Goal: Task Accomplishment & Management: Manage account settings

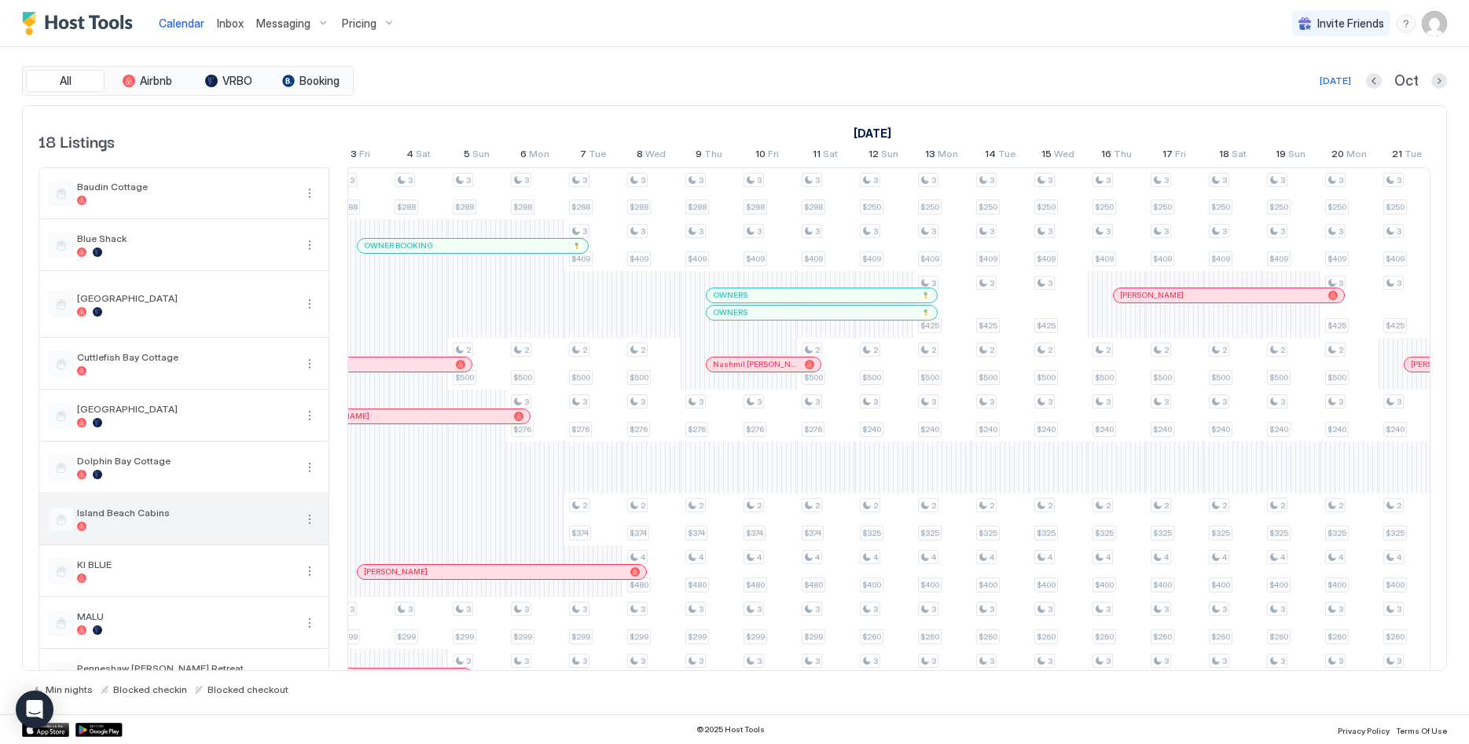
click at [122, 534] on div "Island Beach Cabins" at bounding box center [183, 519] width 289 height 50
click at [112, 519] on div "Island Beach Cabins" at bounding box center [185, 519] width 217 height 24
click at [61, 524] on div at bounding box center [61, 519] width 25 height 25
click at [309, 520] on button "More options" at bounding box center [309, 519] width 19 height 19
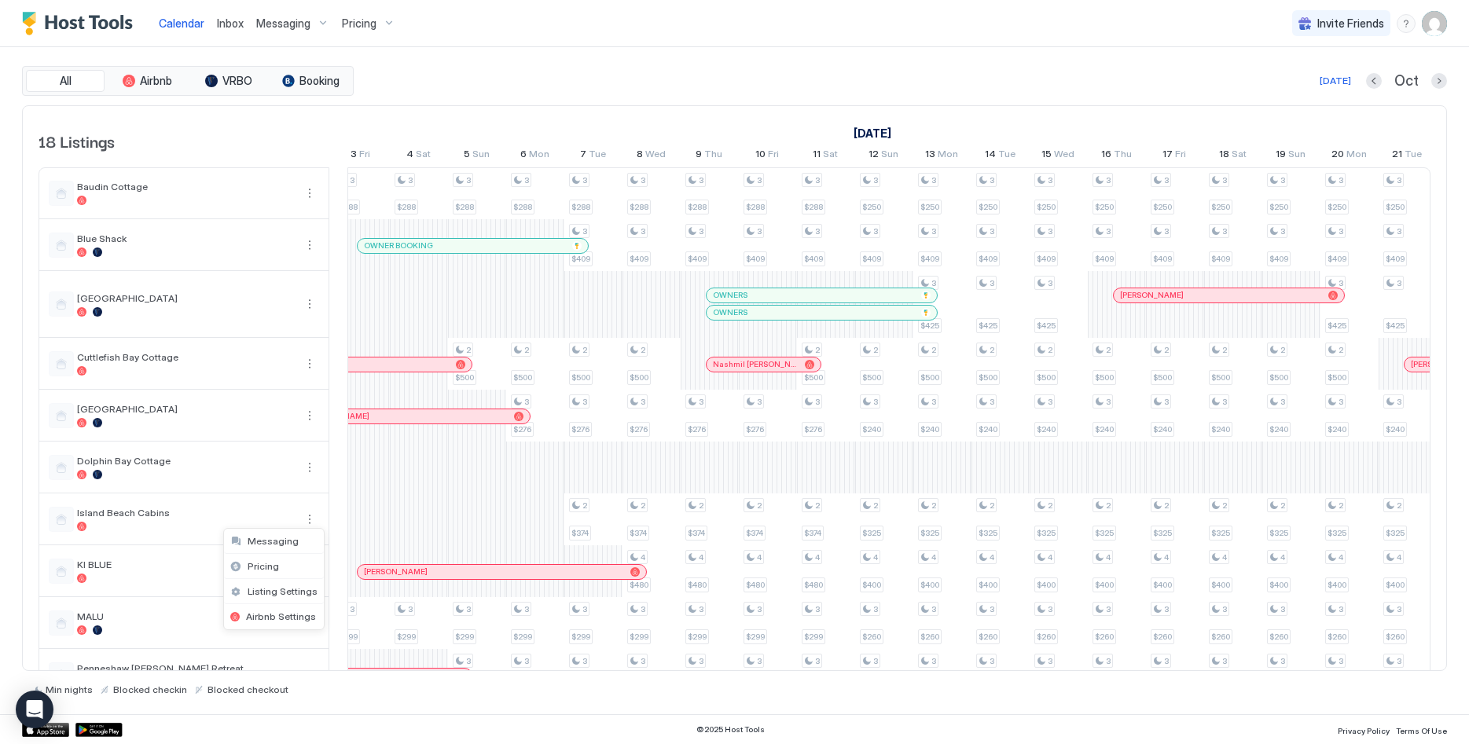
click at [280, 512] on div at bounding box center [734, 372] width 1469 height 744
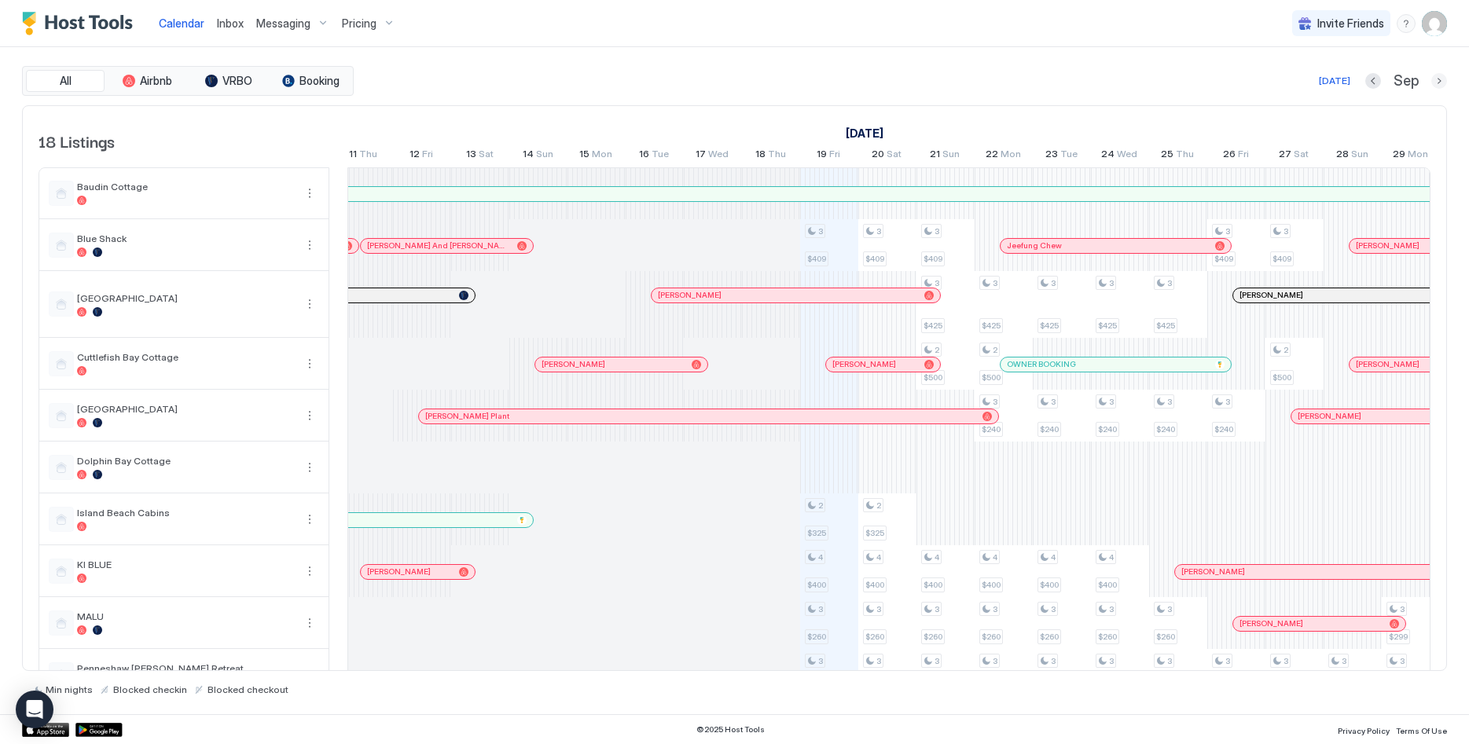
click at [1440, 78] on button "Next month" at bounding box center [1439, 81] width 16 height 16
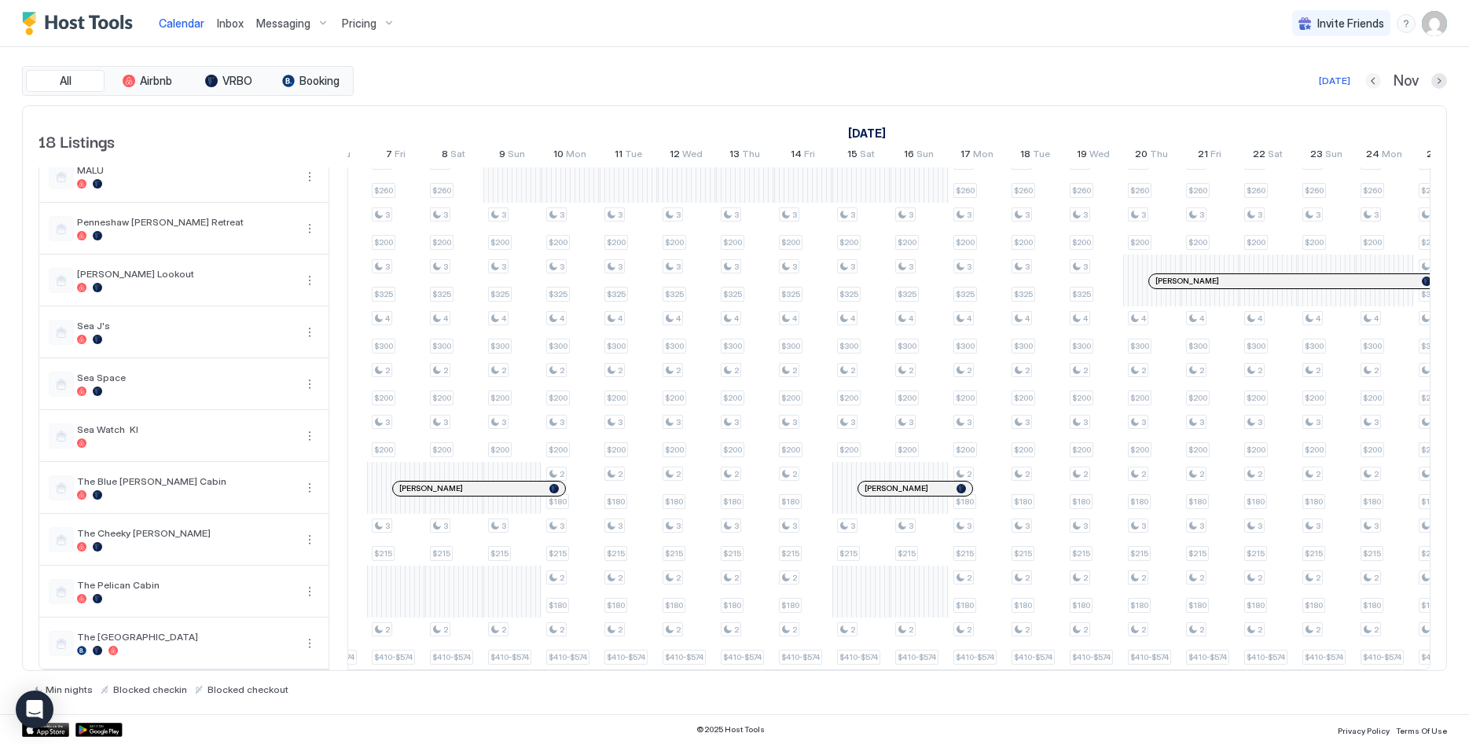
click at [1374, 83] on button "Previous month" at bounding box center [1373, 81] width 16 height 16
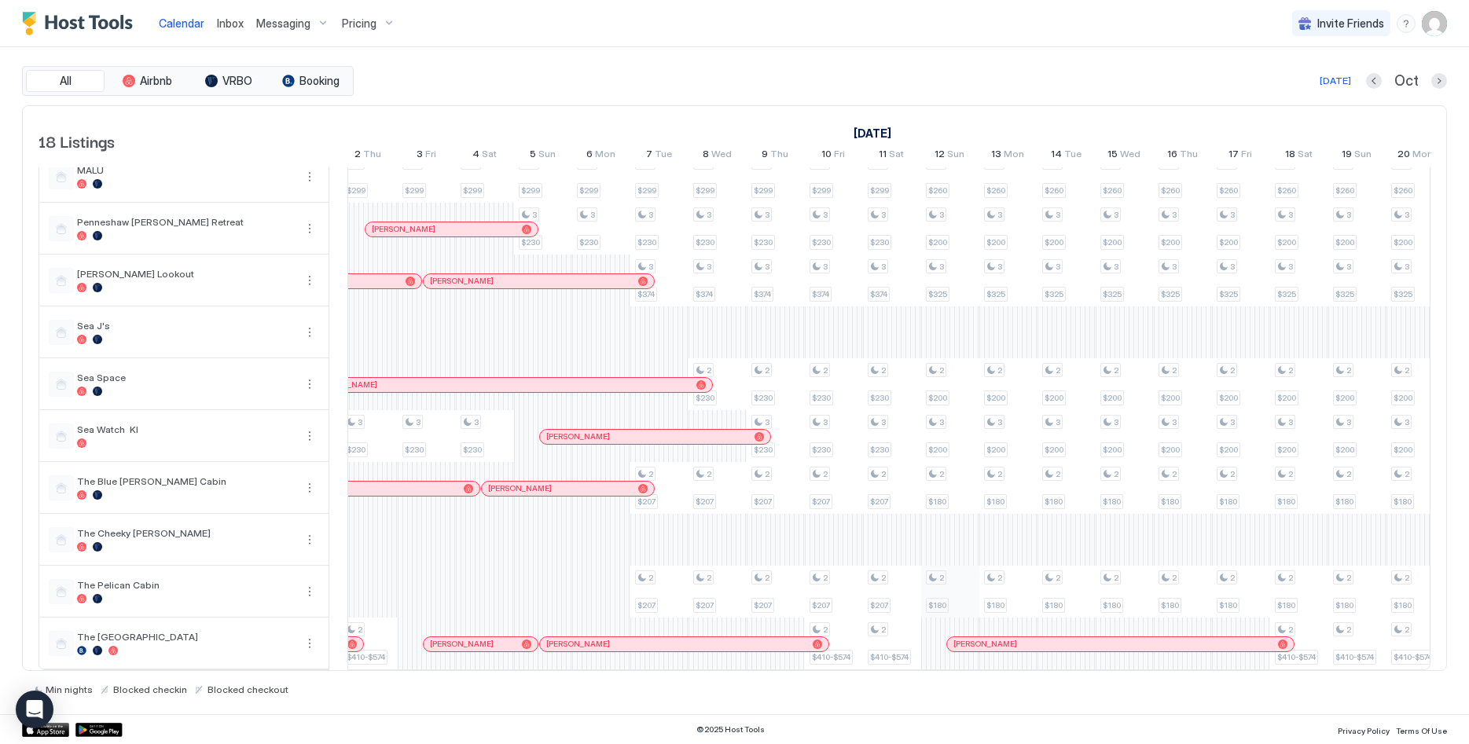
scroll to position [0, 1048]
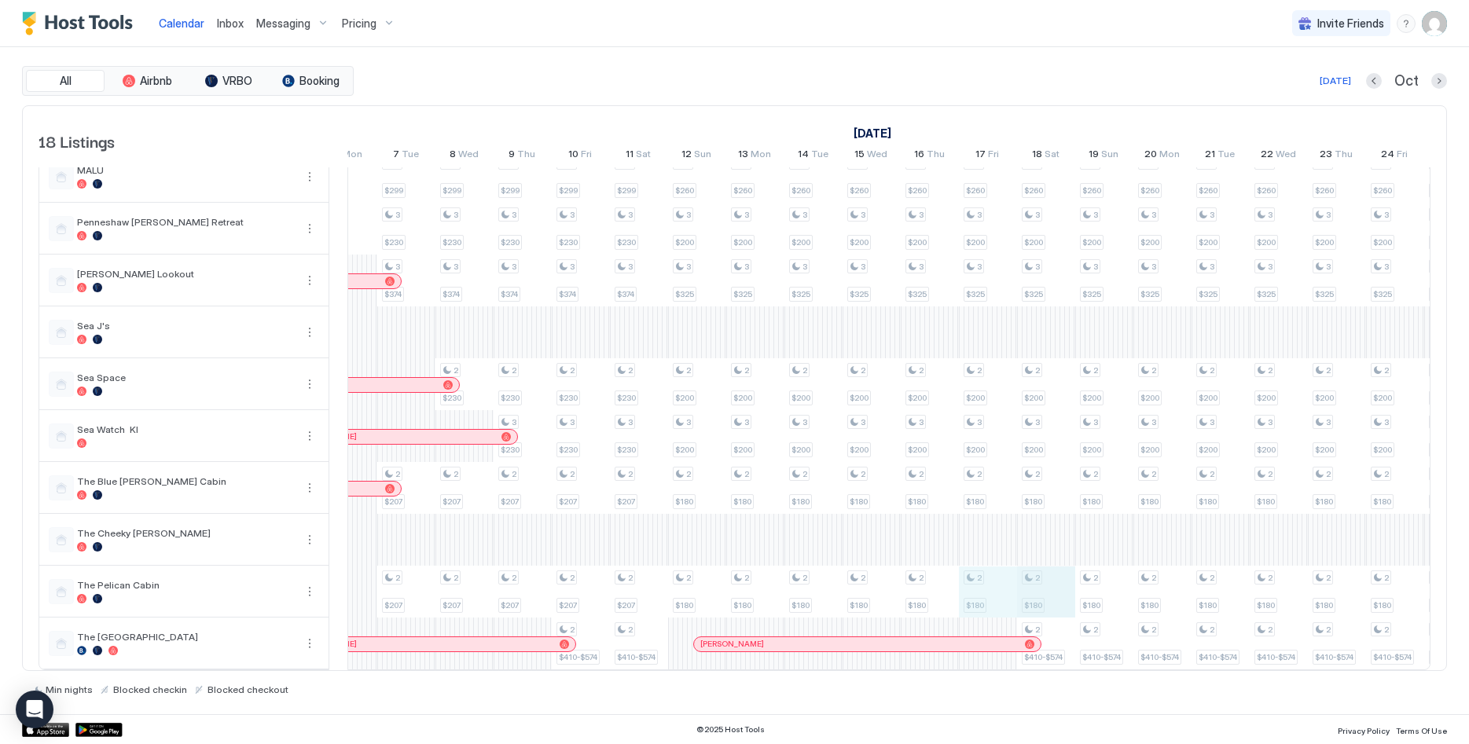
drag, startPoint x: 984, startPoint y: 593, endPoint x: 1017, endPoint y: 589, distance: 33.3
click at [1046, 587] on div "3 $409 2 $325 4 $400 3 $260 3 $200 3 $325 2 $200 2 $180 2 $180 3 $409 2 $325 4 …" at bounding box center [813, 196] width 3431 height 948
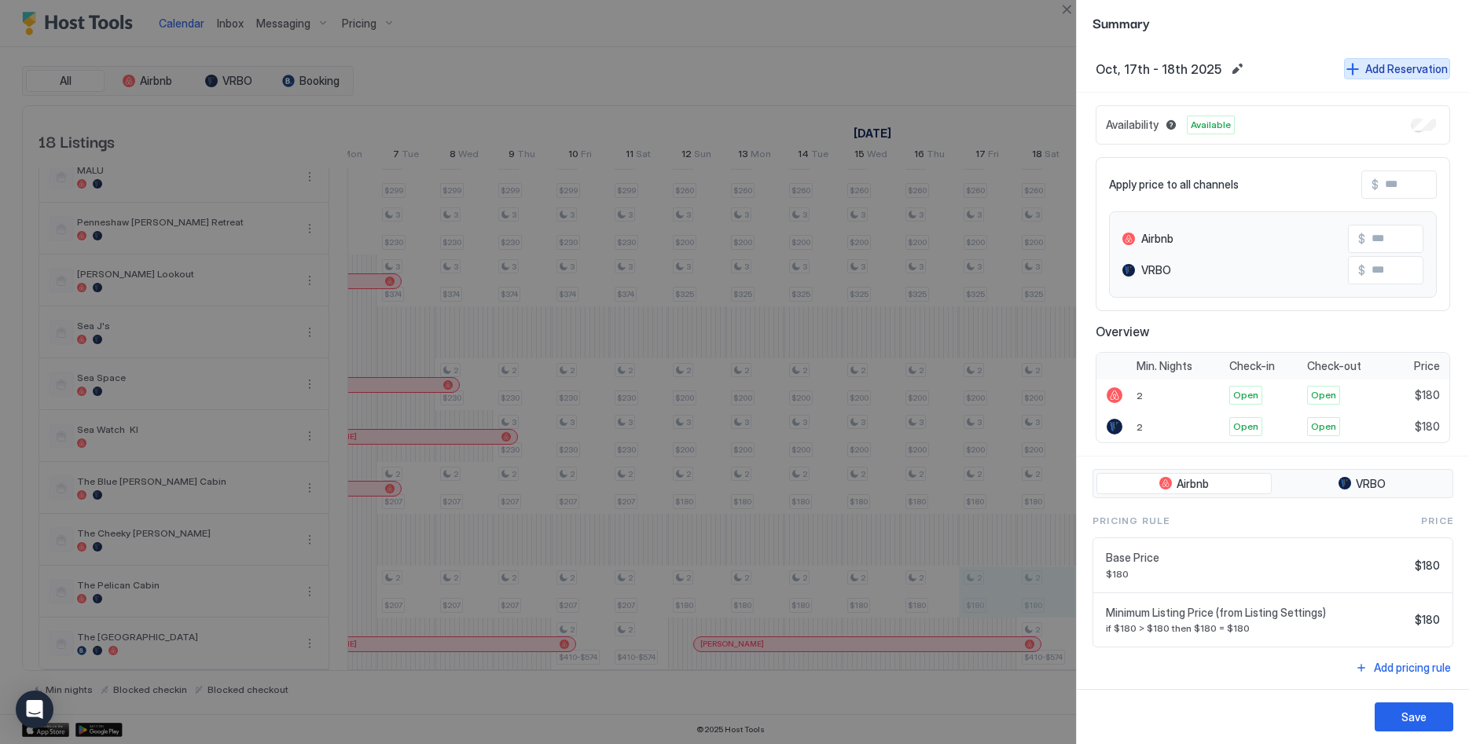
click at [1393, 74] on div "Add Reservation" at bounding box center [1406, 69] width 83 height 17
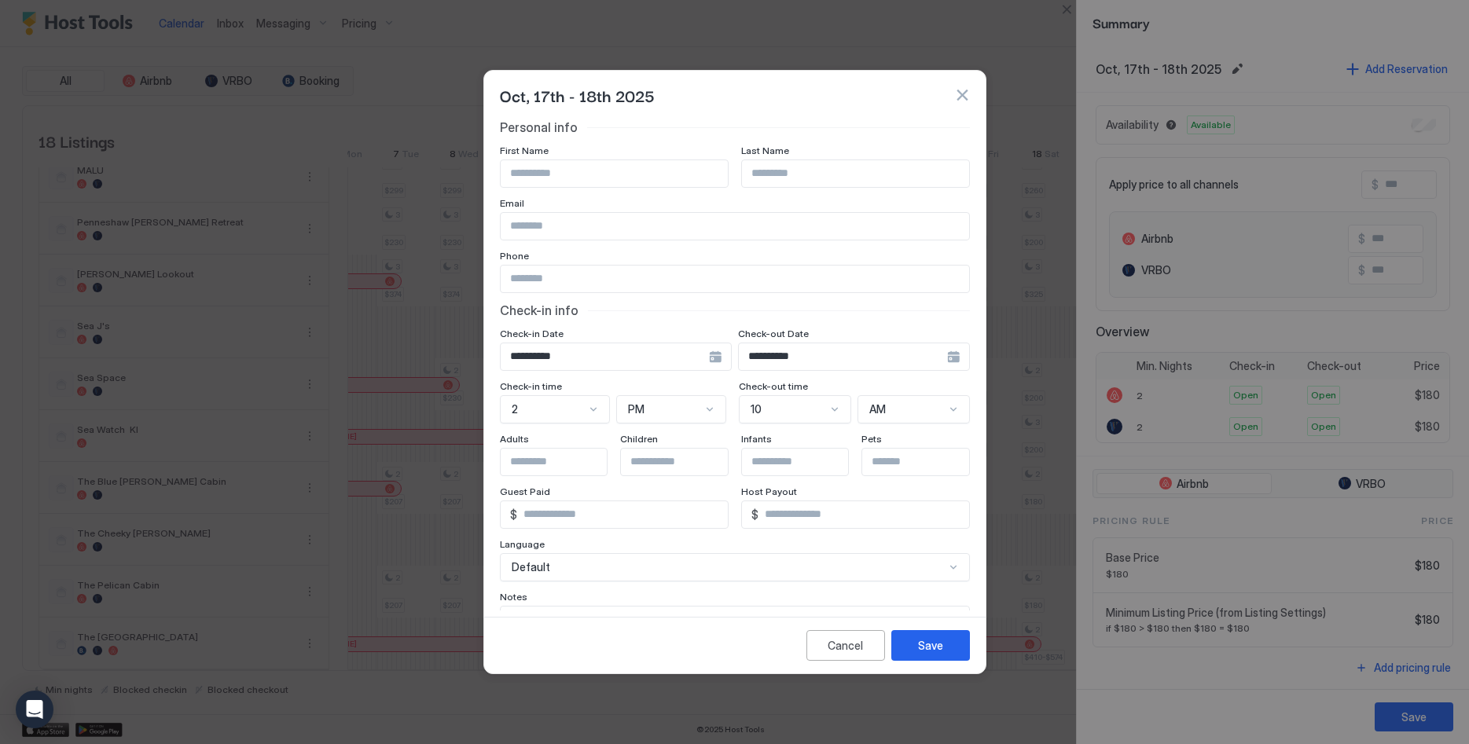
drag, startPoint x: 518, startPoint y: 171, endPoint x: 534, endPoint y: 180, distance: 17.9
click at [521, 154] on div "First Name" at bounding box center [614, 166] width 229 height 43
type input "**********"
click at [926, 645] on div "Save" at bounding box center [930, 645] width 25 height 17
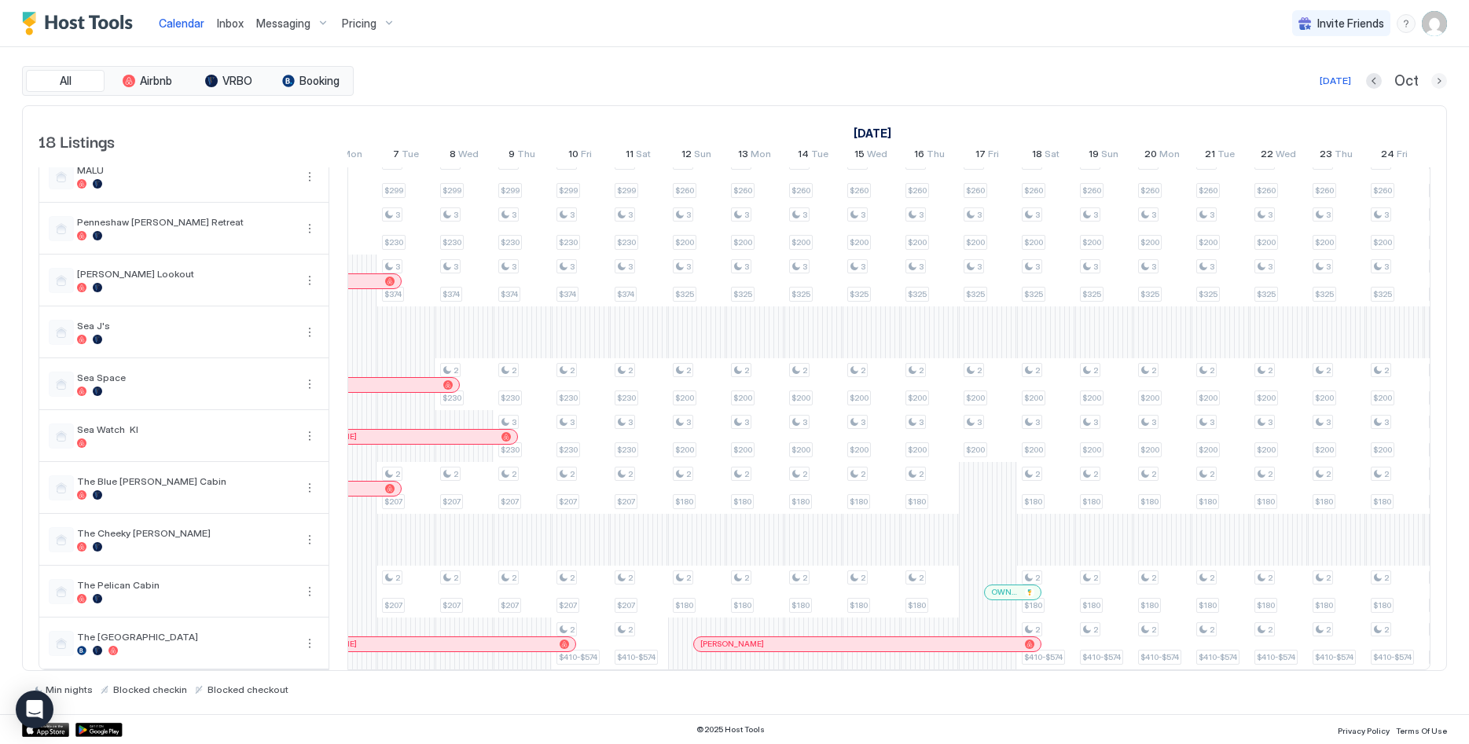
click at [1438, 79] on button "Next month" at bounding box center [1439, 81] width 16 height 16
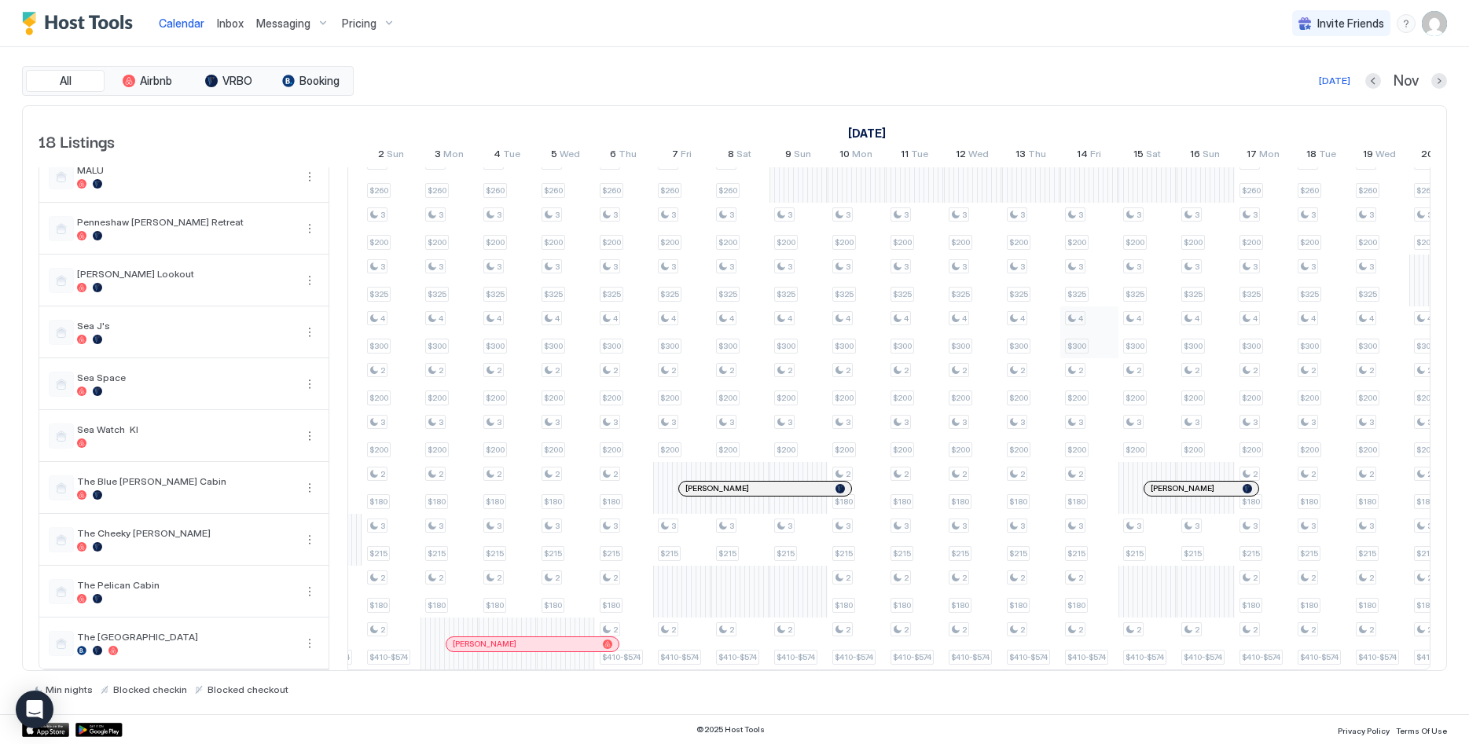
scroll to position [0, 1082]
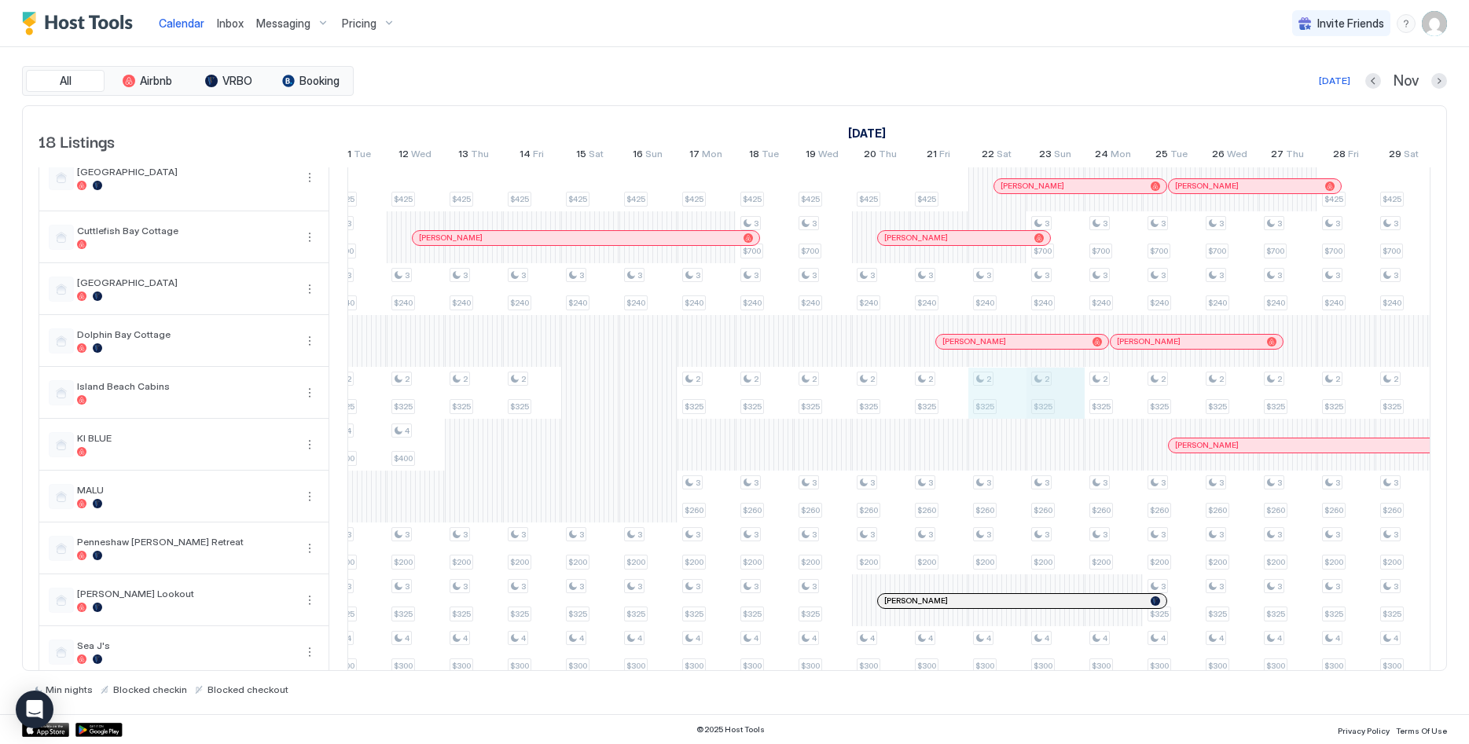
drag, startPoint x: 998, startPoint y: 385, endPoint x: 1031, endPoint y: 384, distance: 33.0
click at [1051, 387] on div "3 $250 3 $409 3 $425 2 $500 3 $240 2 $325 4 $400 3 $260 3 $200 3 $325 2 $200 3 …" at bounding box center [473, 516] width 3431 height 948
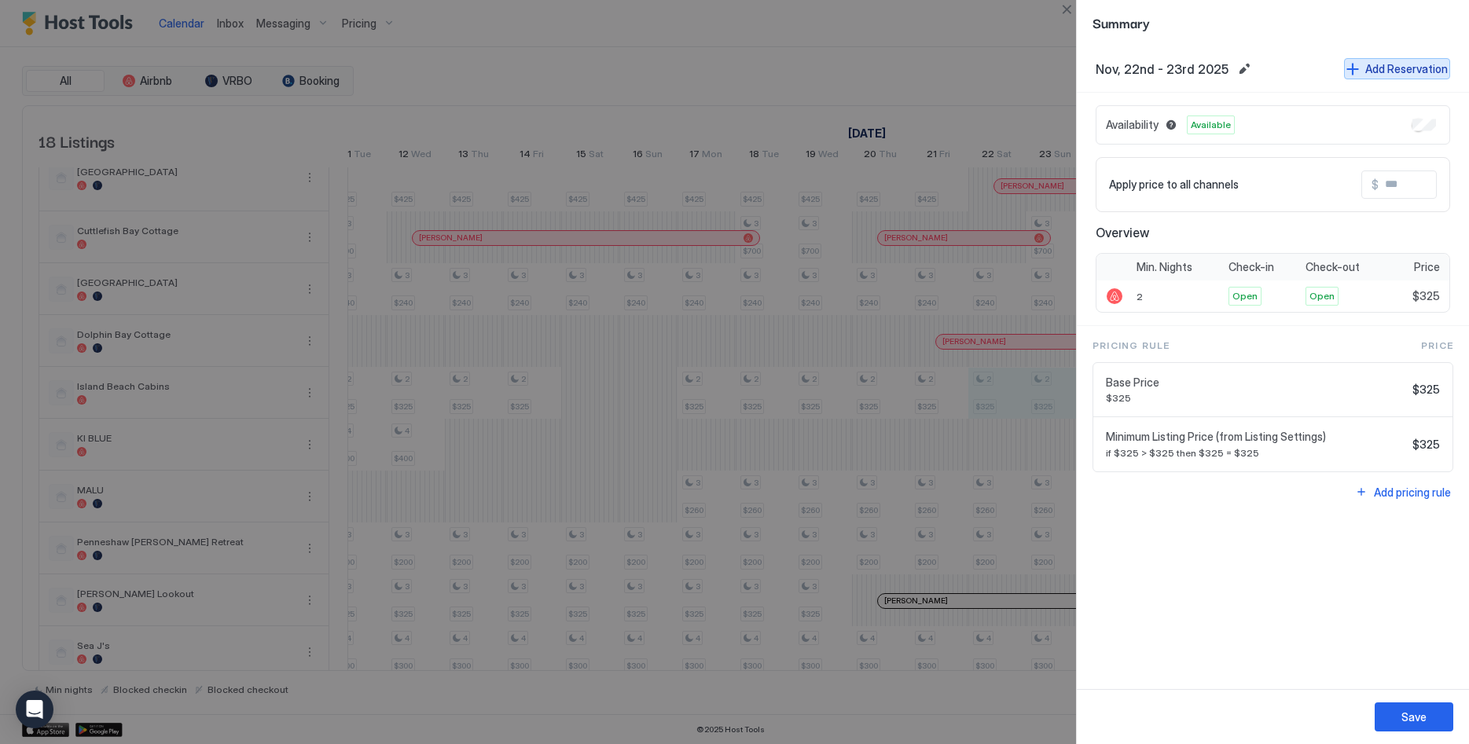
click at [1410, 68] on div "Add Reservation" at bounding box center [1406, 69] width 83 height 17
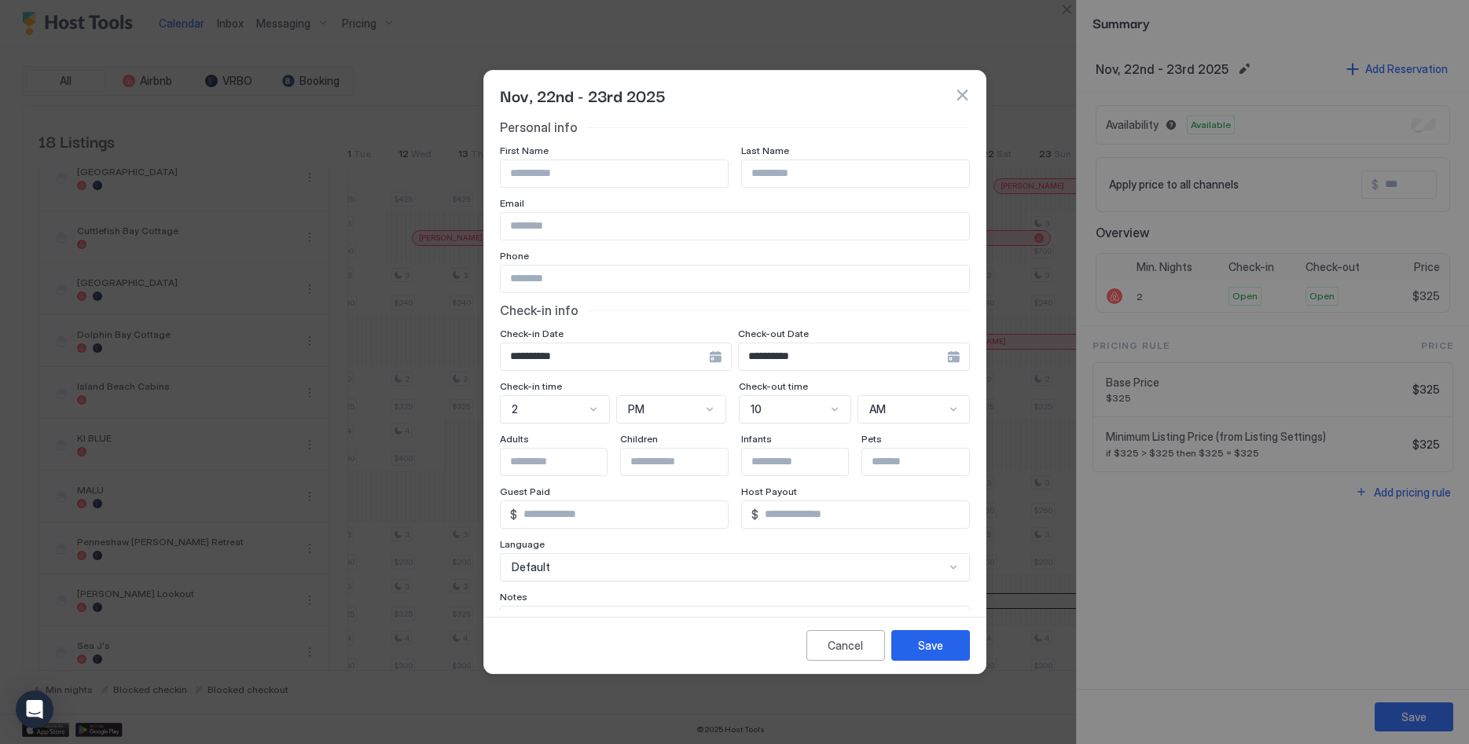
drag, startPoint x: 524, startPoint y: 157, endPoint x: 526, endPoint y: 179, distance: 22.1
click at [526, 174] on div "First Name" at bounding box center [614, 166] width 229 height 43
click at [526, 177] on input "Input Field" at bounding box center [614, 173] width 227 height 27
type input "**********"
click at [948, 653] on button "Save" at bounding box center [930, 645] width 79 height 31
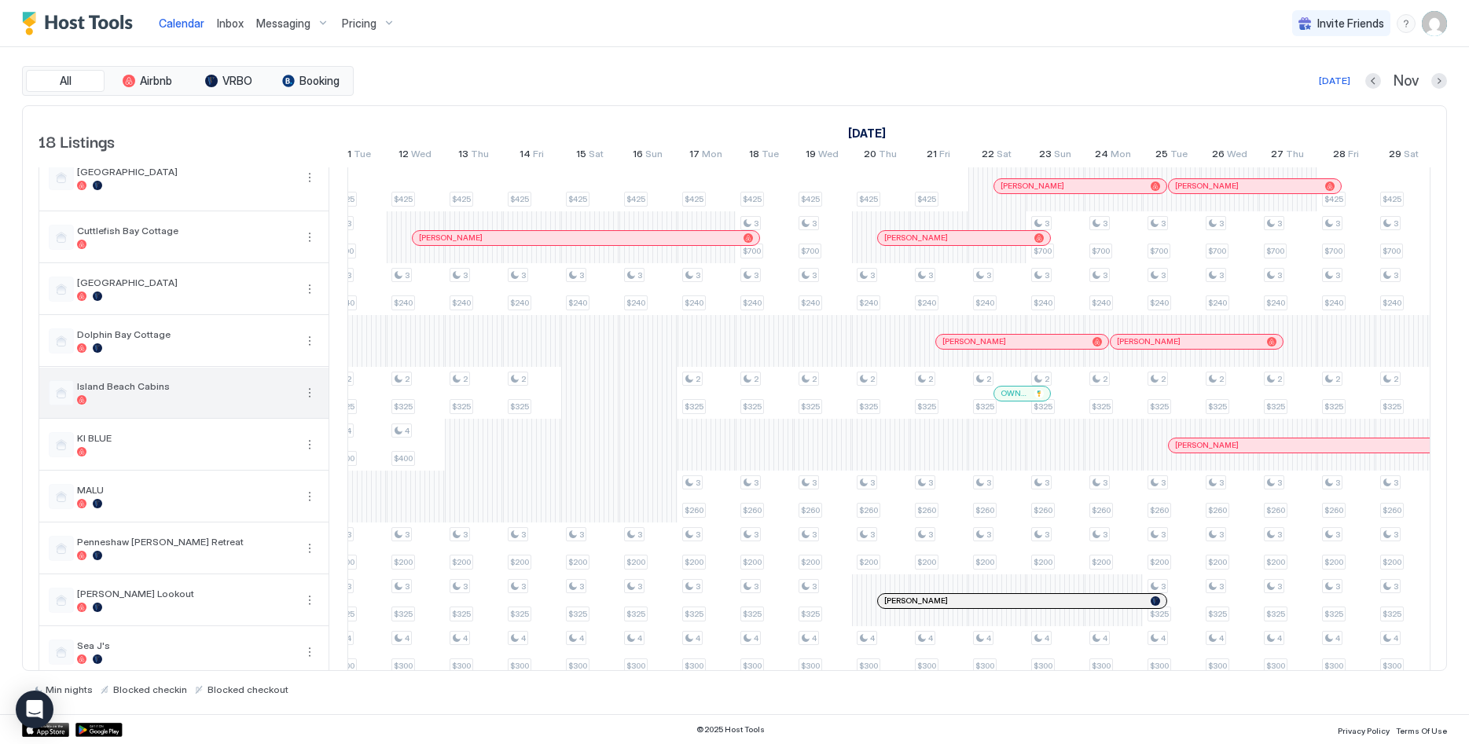
click at [315, 394] on button "More options" at bounding box center [309, 392] width 19 height 19
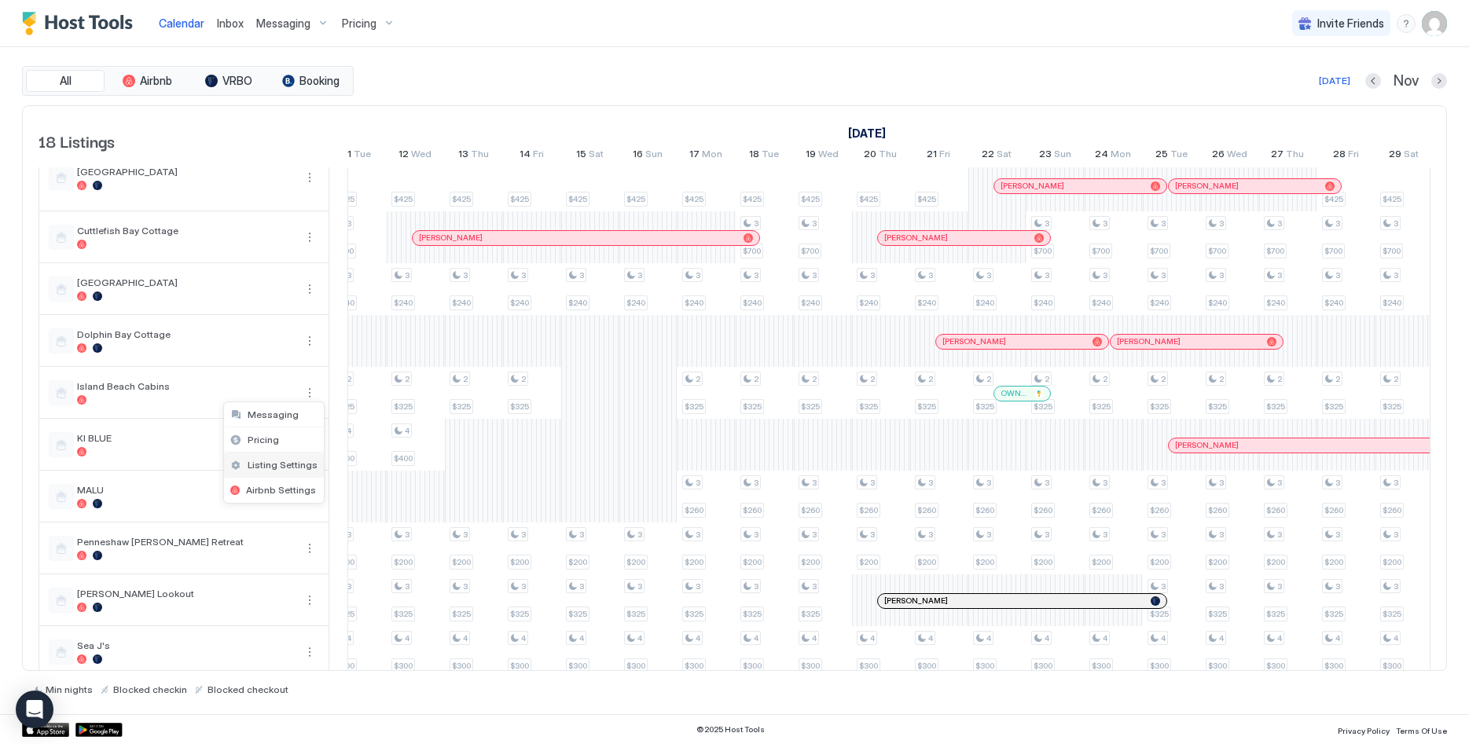
click at [281, 465] on span "Listing Settings" at bounding box center [283, 465] width 70 height 12
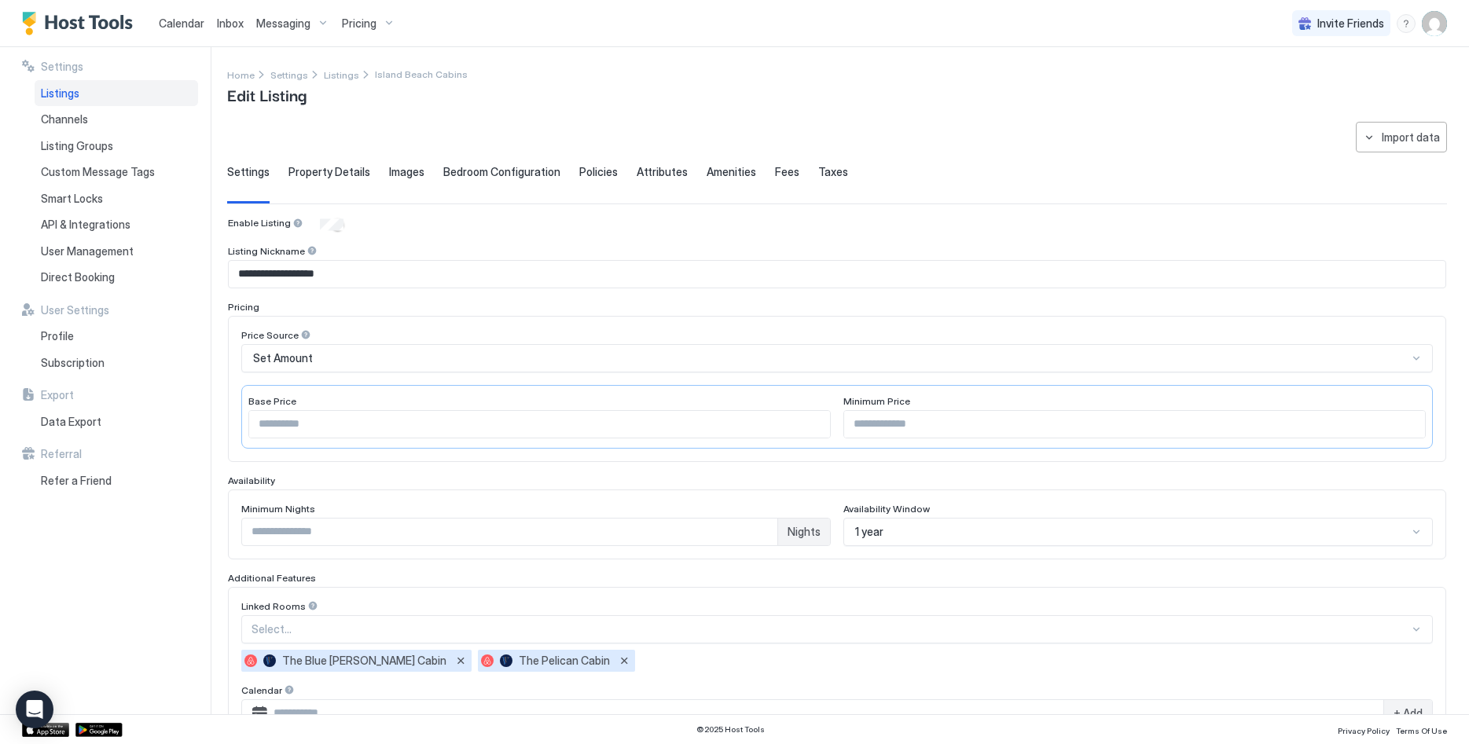
click at [90, 96] on div "Listings" at bounding box center [116, 93] width 163 height 27
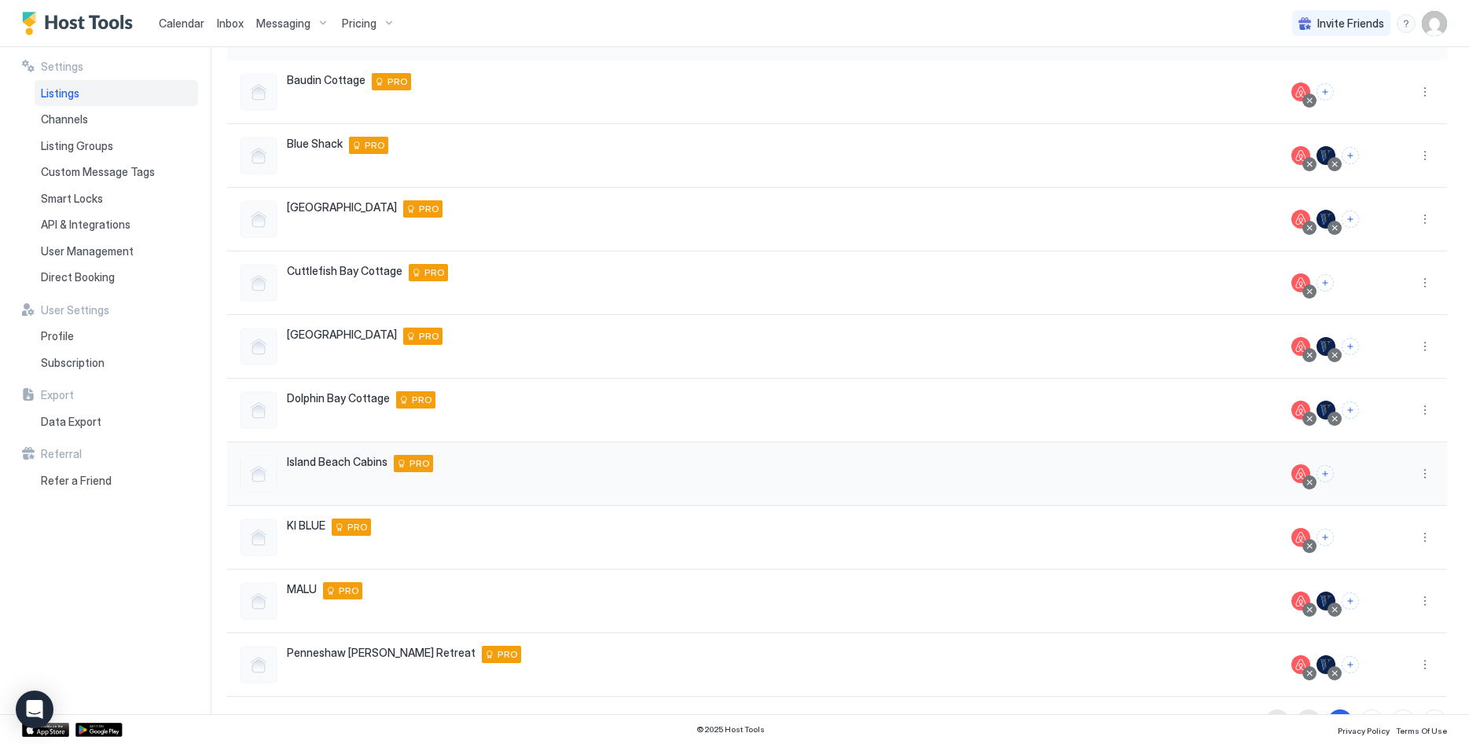
scroll to position [174, 0]
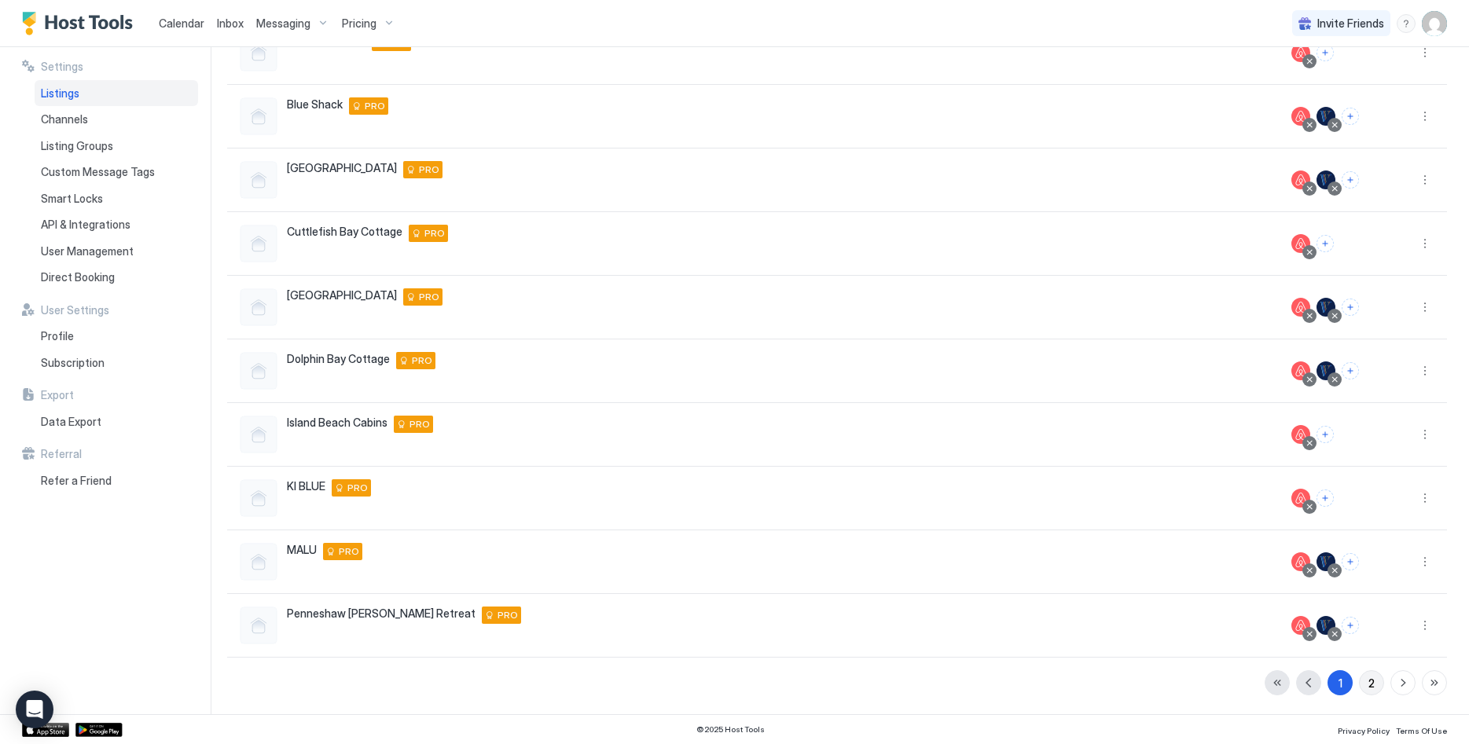
click at [1368, 681] on div "2" at bounding box center [1371, 683] width 6 height 17
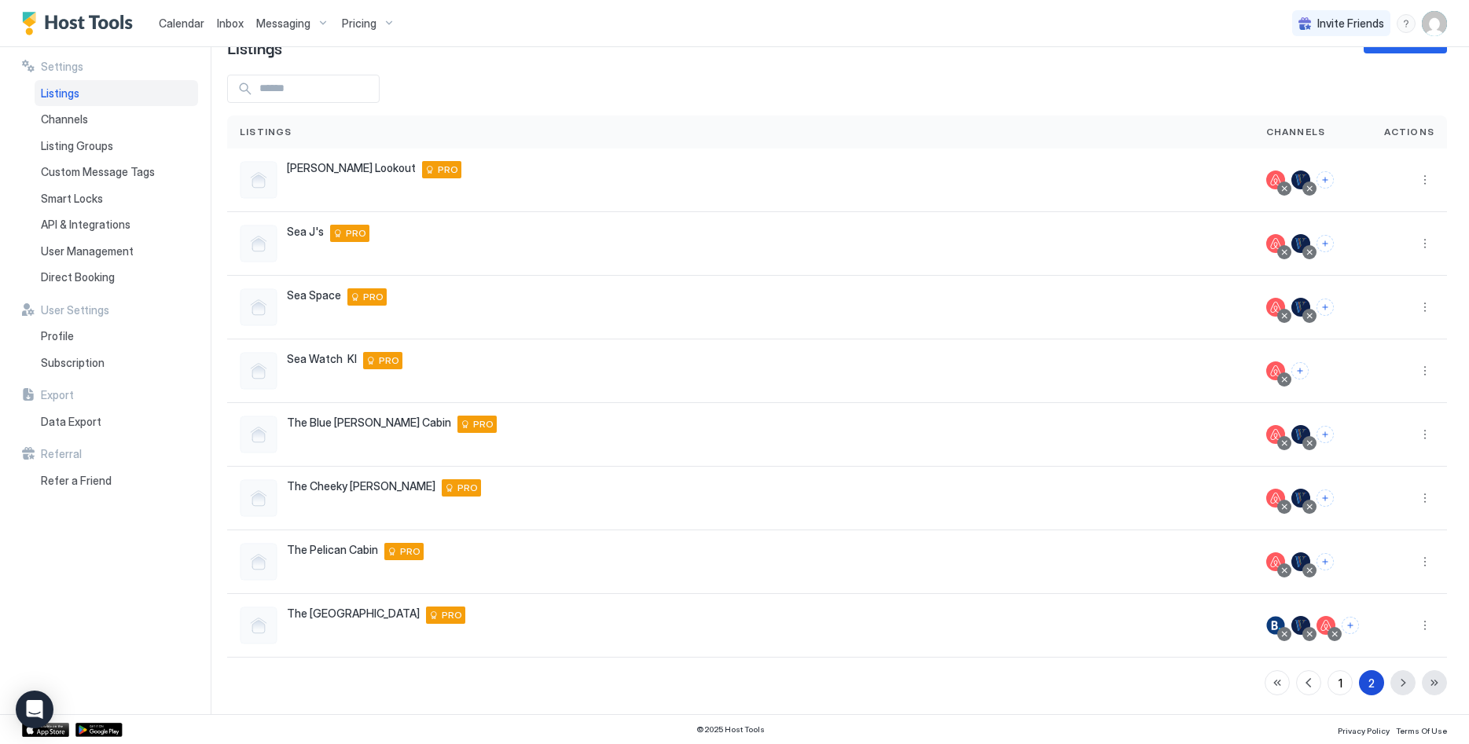
scroll to position [47, 0]
click at [1426, 559] on button "More options" at bounding box center [1424, 561] width 19 height 19
click at [1375, 627] on div "Listing Settings" at bounding box center [1384, 634] width 108 height 25
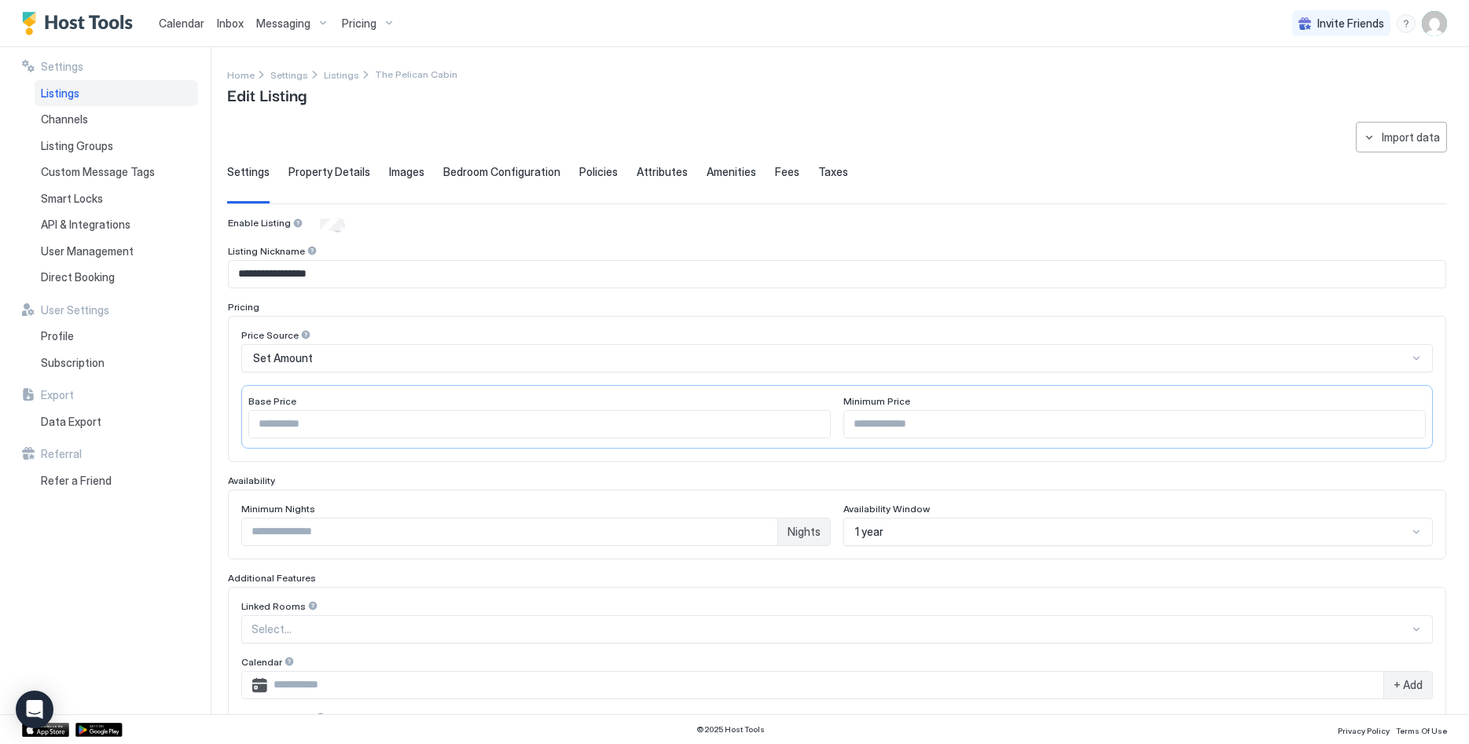
scroll to position [231, 0]
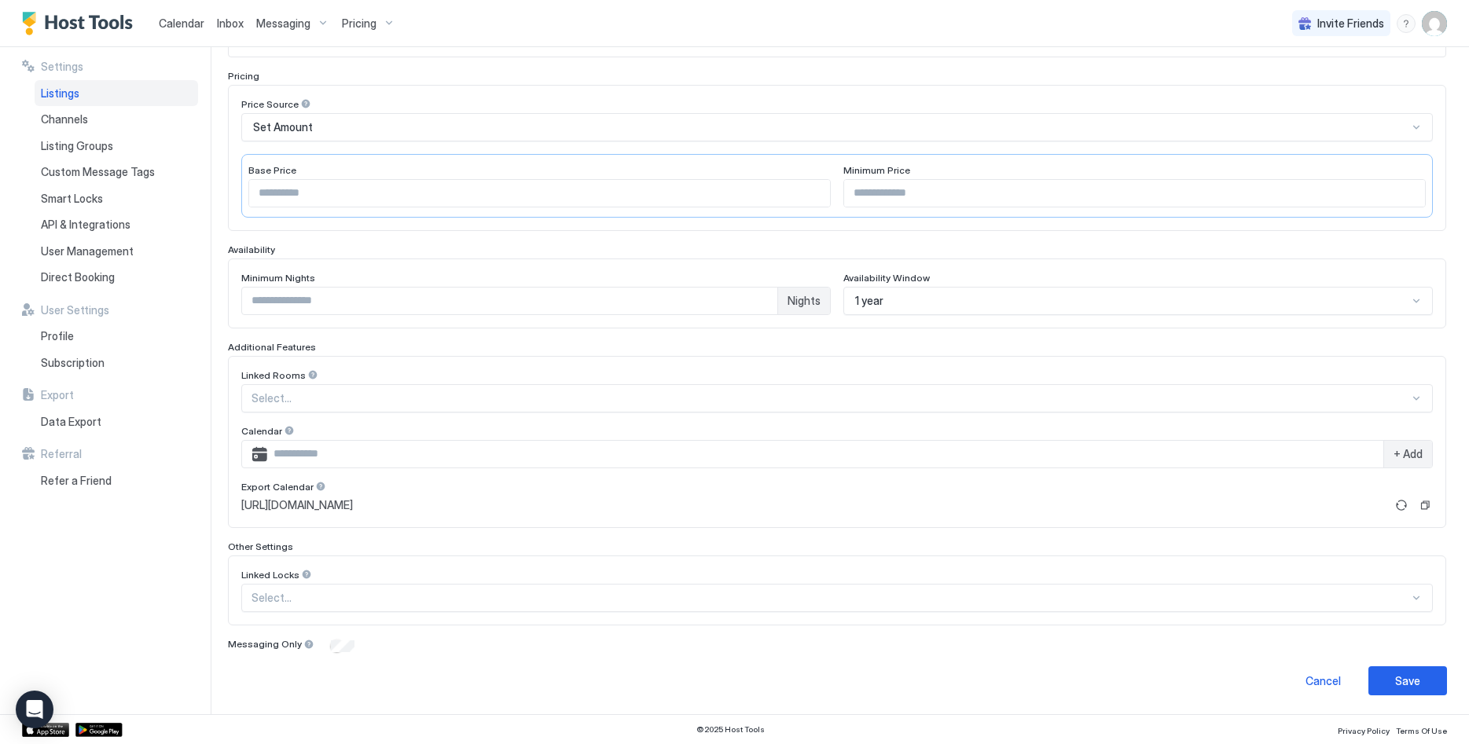
click at [309, 400] on div at bounding box center [829, 398] width 1157 height 14
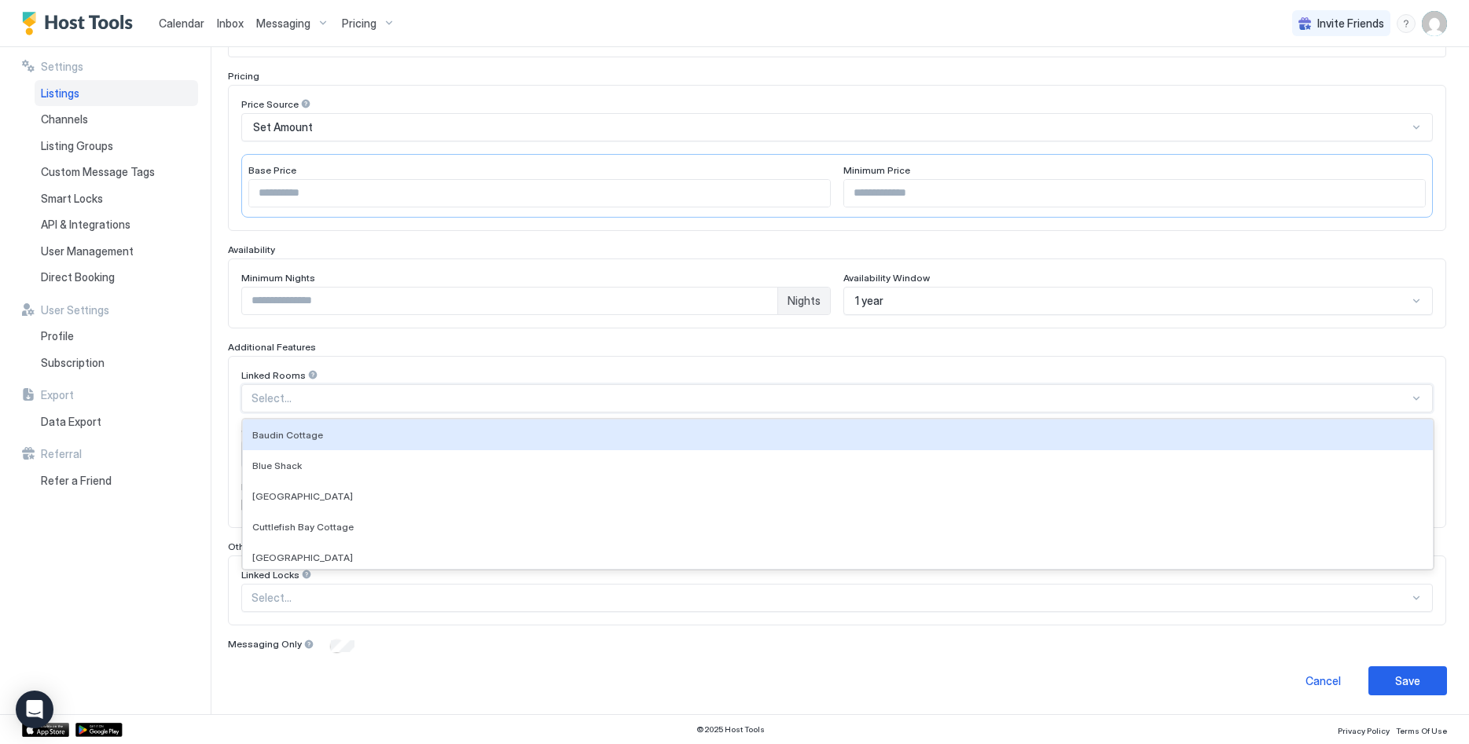
click at [309, 400] on div at bounding box center [829, 398] width 1157 height 14
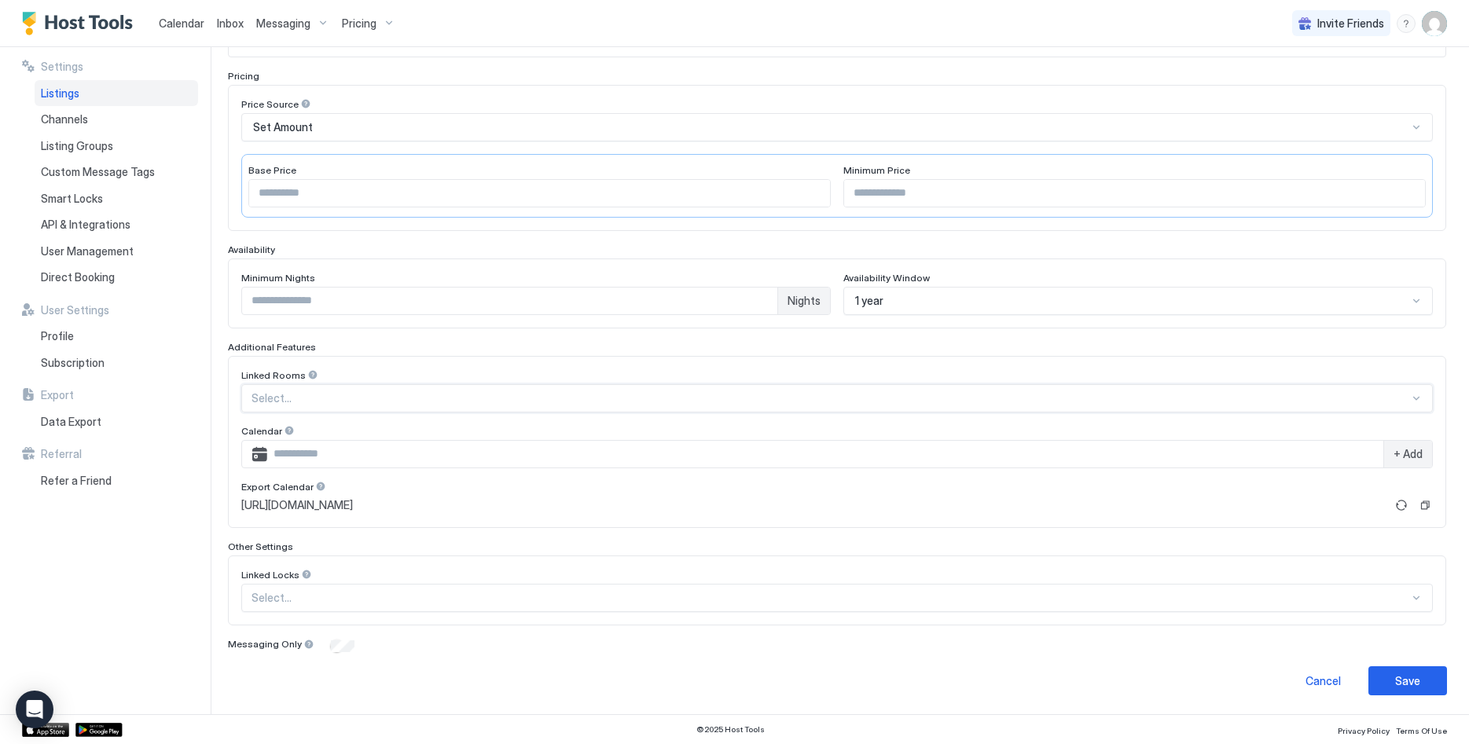
scroll to position [0, 0]
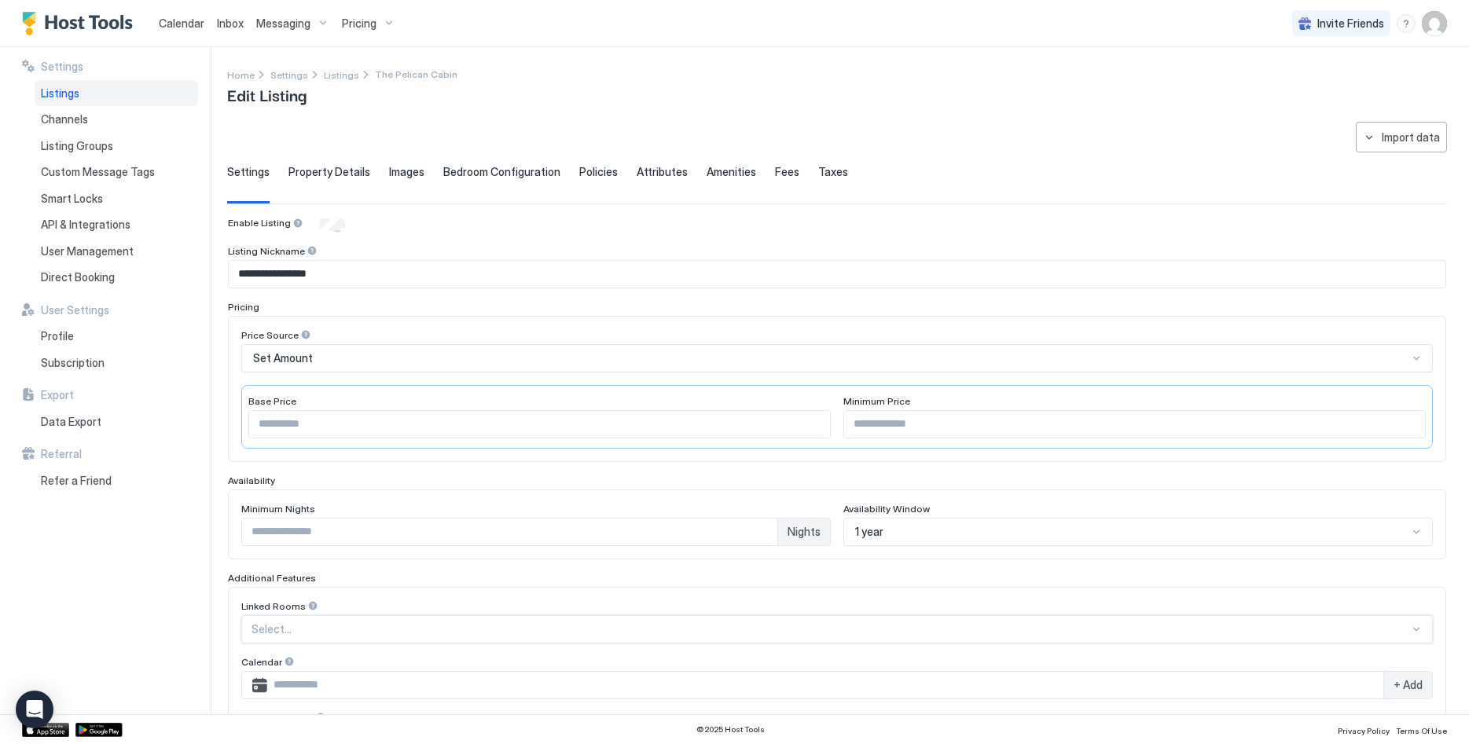
click at [179, 17] on span "Calendar" at bounding box center [182, 23] width 46 height 13
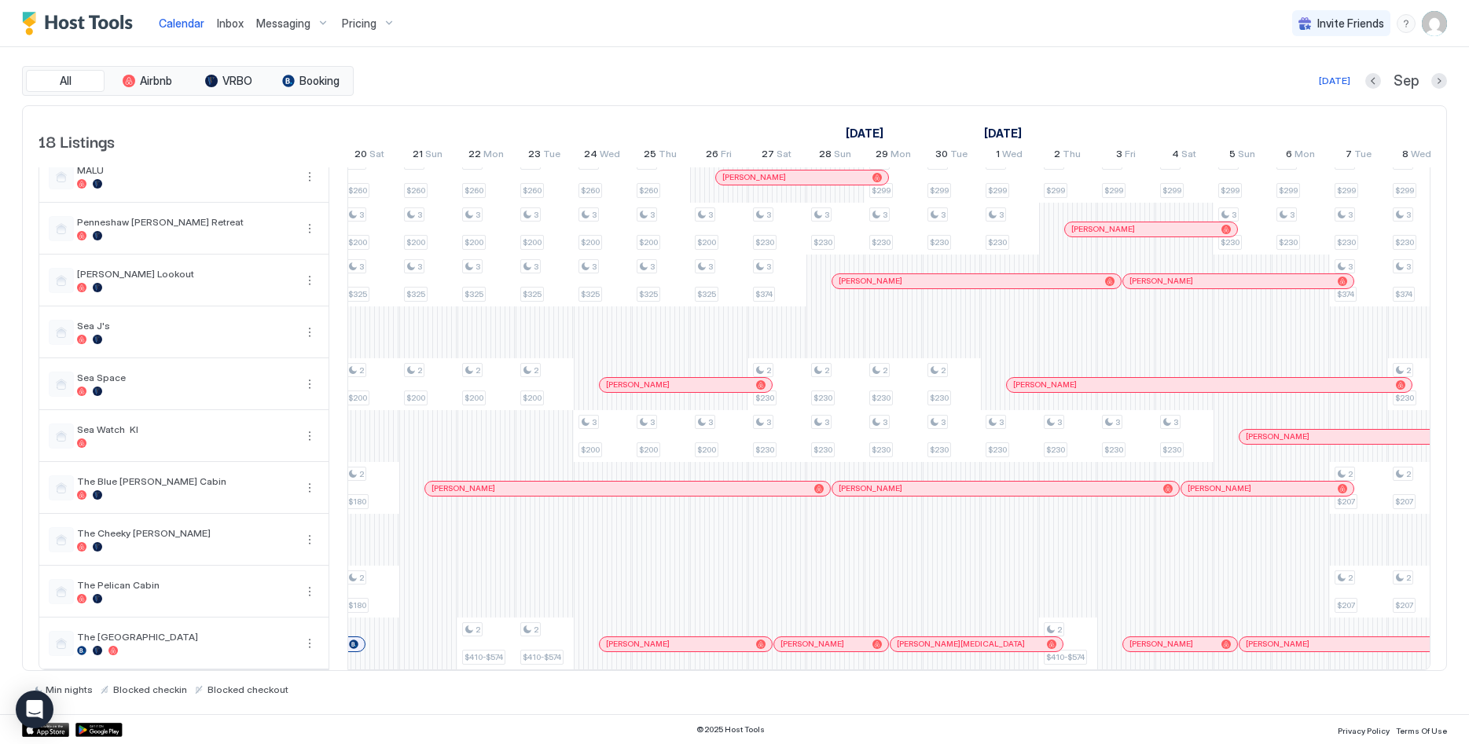
scroll to position [0, 1016]
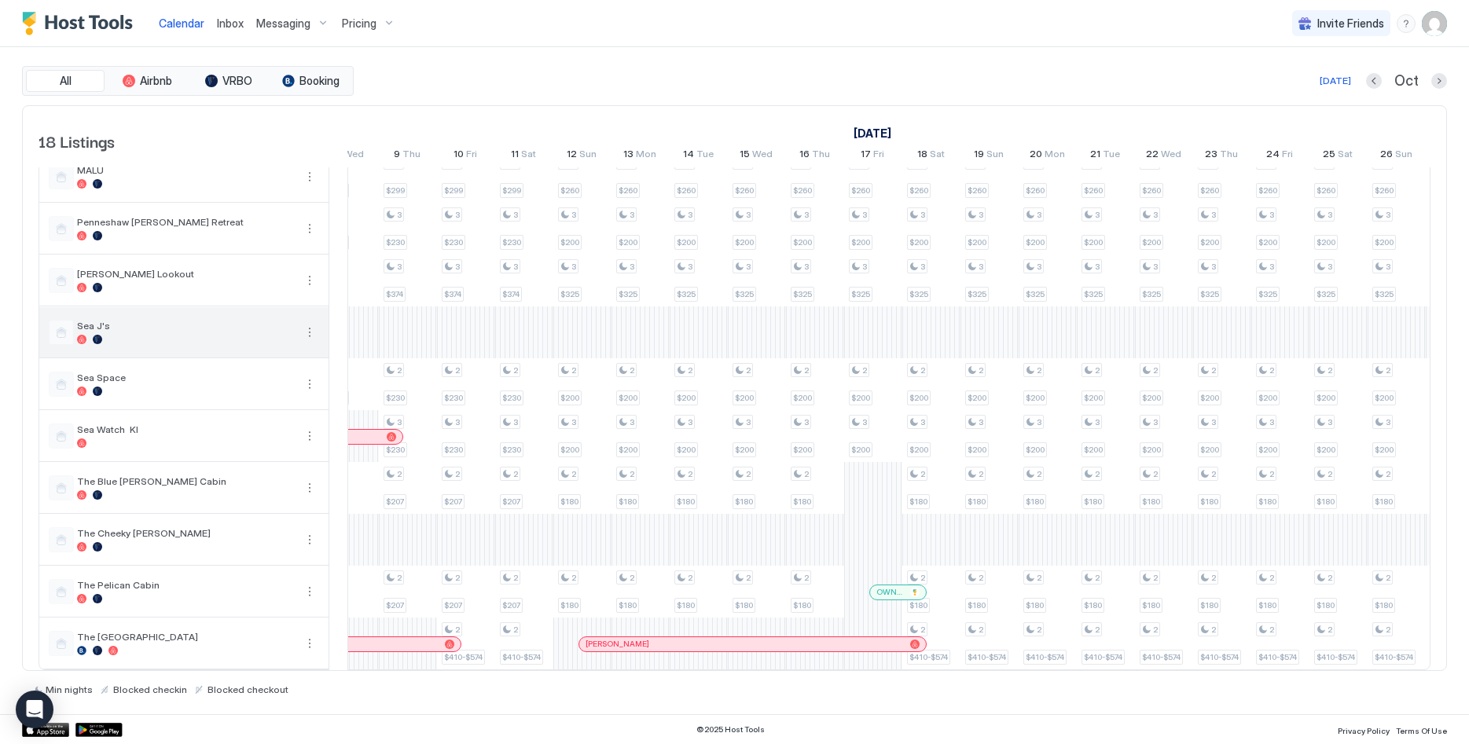
click at [156, 327] on span "Sea J's" at bounding box center [185, 326] width 217 height 12
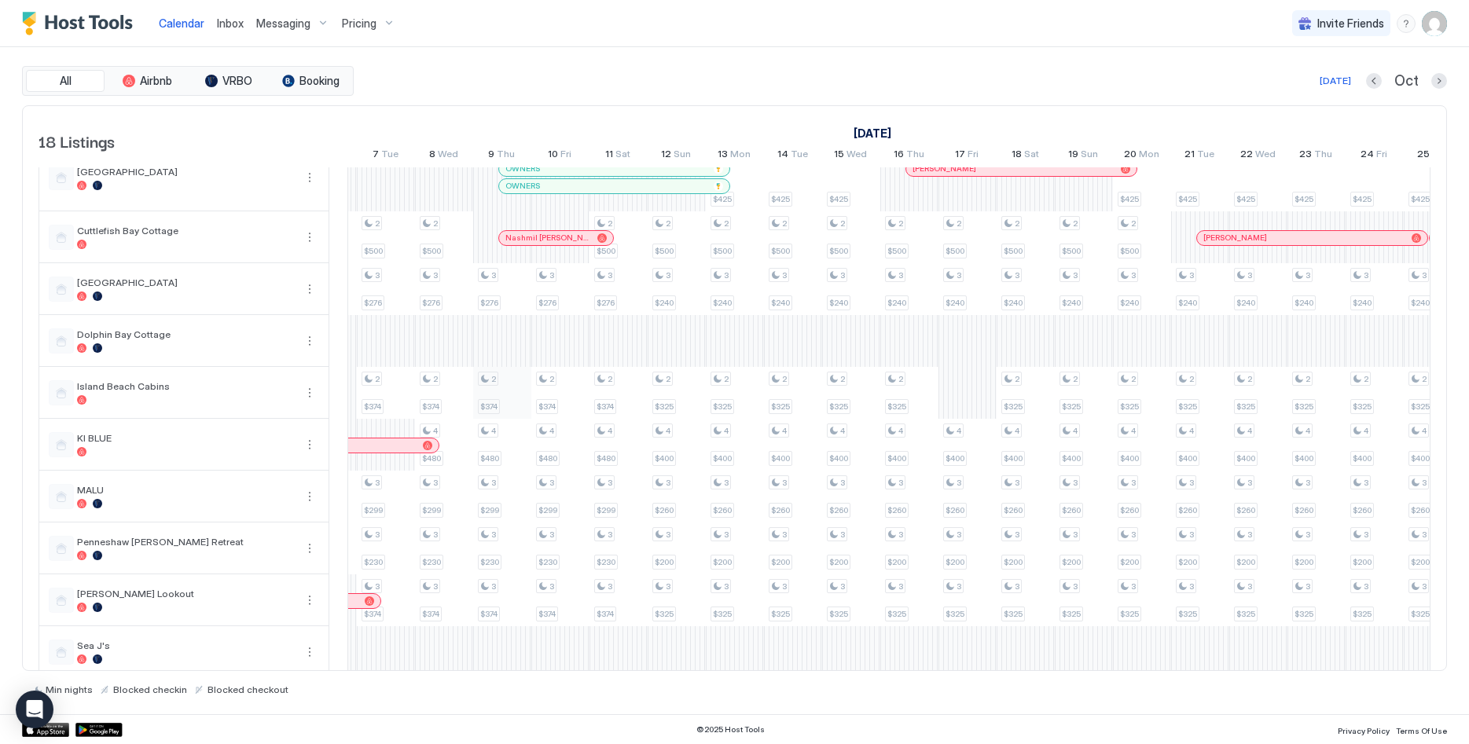
scroll to position [0, 1832]
